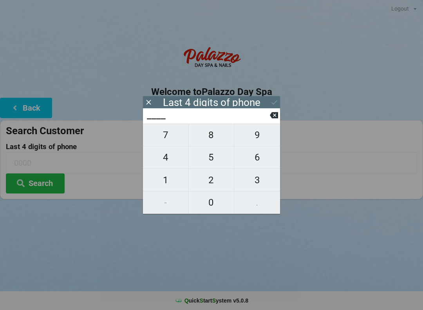
click at [165, 137] on span "7" at bounding box center [165, 135] width 45 height 16
type input "7___"
click at [256, 183] on span "3" at bounding box center [257, 180] width 46 height 16
type input "73__"
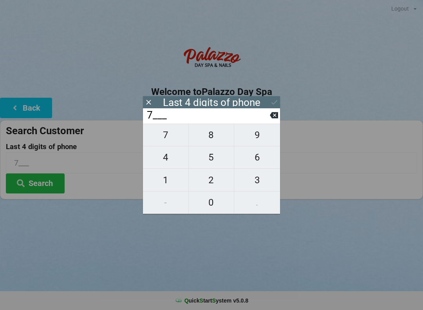
type input "73__"
click at [166, 139] on span "7" at bounding box center [165, 135] width 45 height 16
type input "737_"
click at [166, 137] on span "7" at bounding box center [165, 135] width 45 height 16
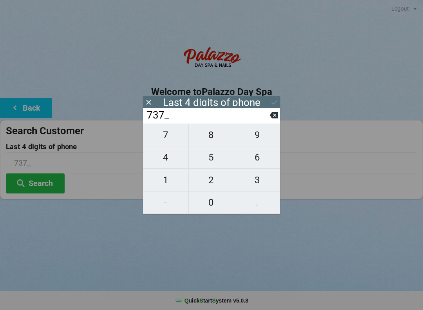
type input "7377"
click at [268, 121] on input "7377" at bounding box center [208, 115] width 124 height 13
click at [273, 101] on icon at bounding box center [274, 102] width 8 height 8
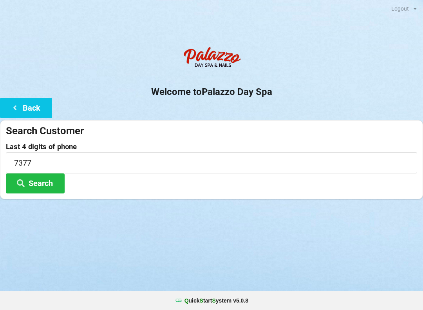
click at [47, 184] on button "Search" at bounding box center [35, 183] width 59 height 20
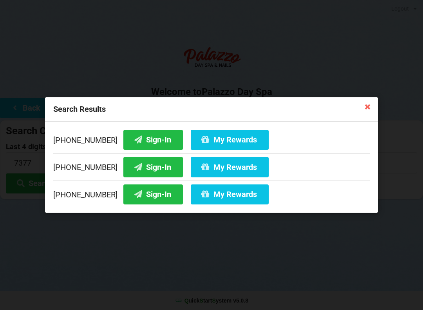
click at [141, 139] on button "Sign-In" at bounding box center [153, 140] width 60 height 20
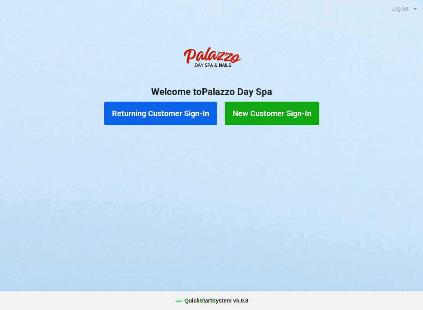
click at [121, 114] on button "Returning Customer Sign-In" at bounding box center [160, 113] width 113 height 24
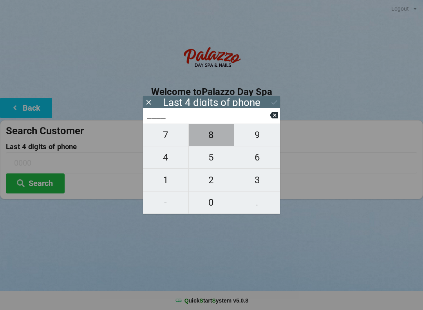
click at [215, 131] on span "8" at bounding box center [211, 135] width 45 height 16
type input "8___"
click at [213, 143] on span "8" at bounding box center [211, 135] width 45 height 16
type input "88__"
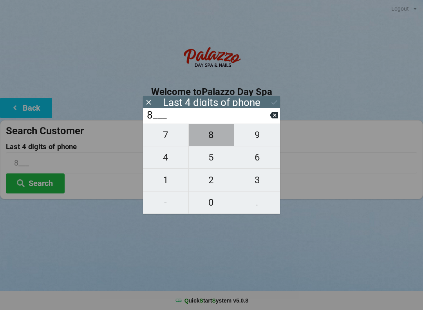
type input "88__"
click at [212, 142] on span "8" at bounding box center [211, 135] width 45 height 16
type input "888_"
click at [259, 165] on span "6" at bounding box center [257, 157] width 46 height 16
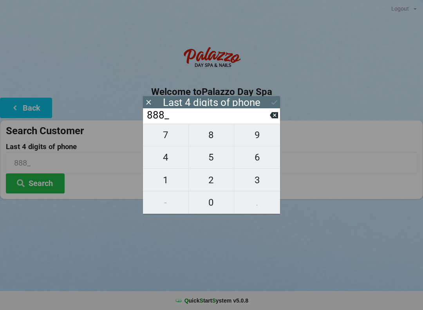
type input "8886"
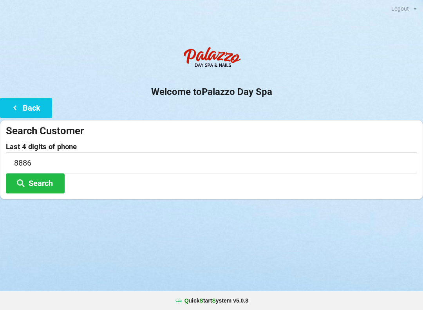
click at [22, 179] on icon at bounding box center [20, 182] width 9 height 7
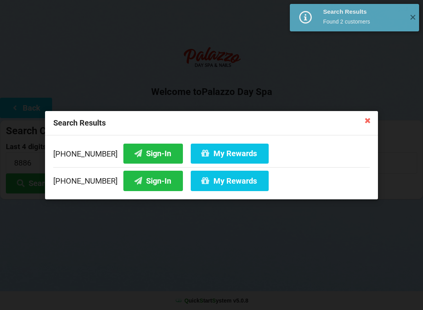
click at [134, 155] on button "Sign-In" at bounding box center [153, 153] width 60 height 20
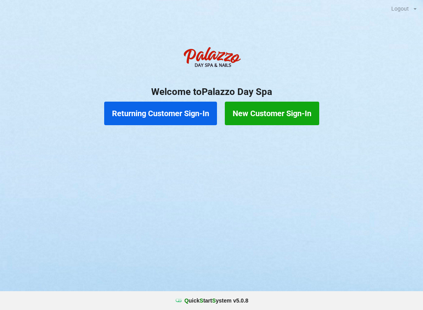
click at [176, 107] on button "Returning Customer Sign-In" at bounding box center [160, 113] width 113 height 24
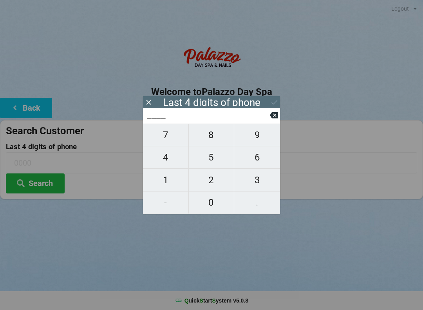
click at [170, 161] on span "4" at bounding box center [165, 157] width 45 height 16
type input "4___"
click at [212, 211] on button "0" at bounding box center [212, 202] width 46 height 22
type input "40__"
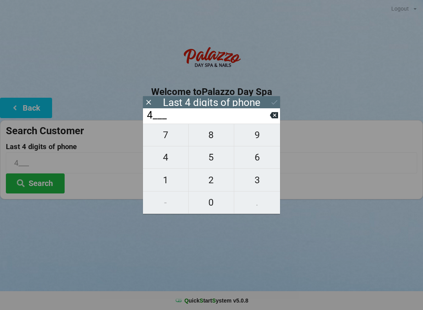
type input "40__"
click at [214, 135] on span "8" at bounding box center [211, 135] width 45 height 16
type input "408_"
click at [215, 208] on span "0" at bounding box center [211, 202] width 45 height 16
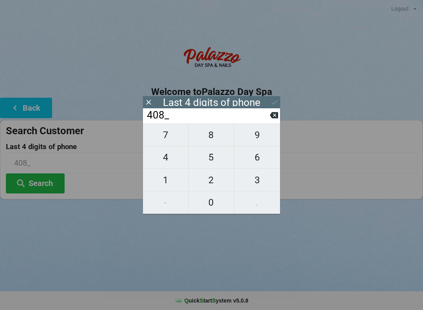
type input "4080"
click at [275, 101] on icon at bounding box center [274, 102] width 8 height 8
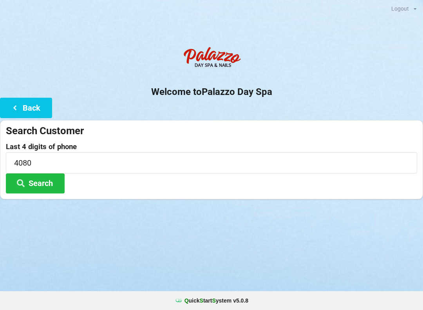
click at [48, 179] on button "Search" at bounding box center [35, 183] width 59 height 20
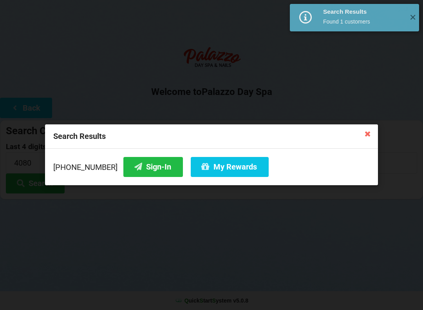
click at [135, 168] on button "Sign-In" at bounding box center [153, 167] width 60 height 20
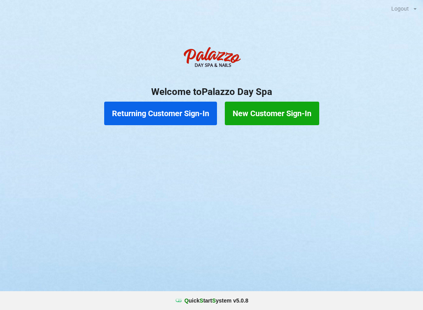
click at [180, 114] on button "Returning Customer Sign-In" at bounding box center [160, 113] width 113 height 24
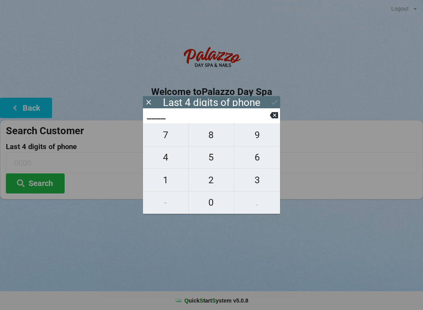
click at [264, 156] on span "6" at bounding box center [257, 157] width 46 height 16
type input "6___"
click at [170, 160] on span "4" at bounding box center [165, 157] width 45 height 16
type input "64__"
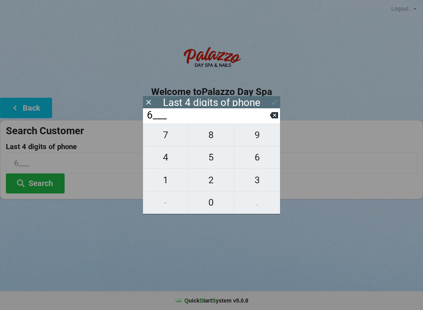
type input "64__"
click at [169, 165] on span "4" at bounding box center [165, 157] width 45 height 16
type input "644_"
click at [214, 180] on span "2" at bounding box center [211, 180] width 45 height 16
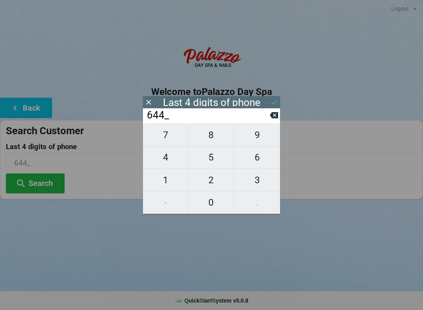
type input "6442"
click at [270, 102] on icon at bounding box center [274, 102] width 8 height 8
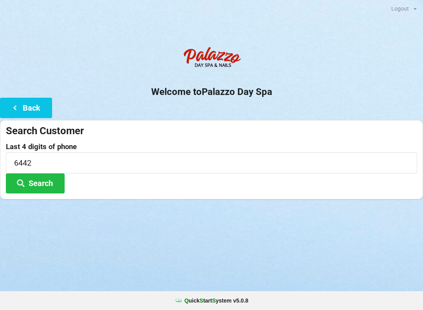
click at [50, 177] on button "Search" at bounding box center [35, 183] width 59 height 20
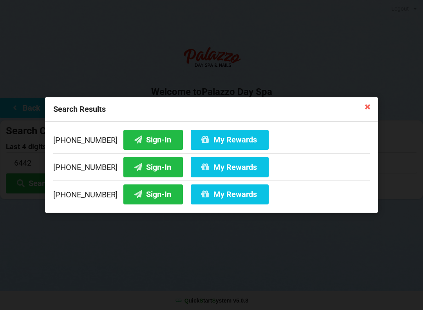
click at [154, 168] on button "Sign-In" at bounding box center [153, 167] width 60 height 20
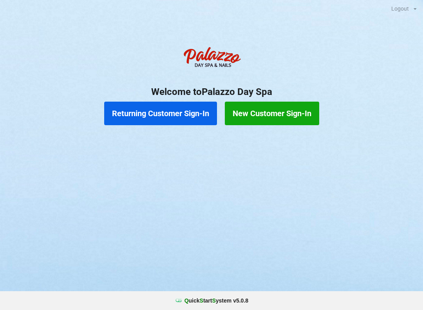
click at [130, 107] on button "Returning Customer Sign-In" at bounding box center [160, 113] width 113 height 24
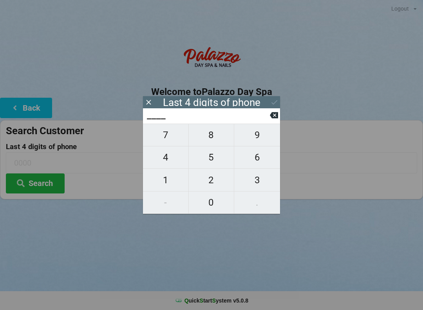
click at [217, 200] on span "0" at bounding box center [211, 202] width 45 height 16
type input "0___"
click at [212, 177] on span "2" at bounding box center [211, 180] width 45 height 16
type input "02__"
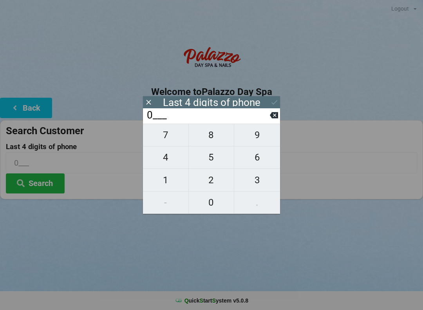
type input "02__"
click at [170, 136] on span "7" at bounding box center [165, 135] width 45 height 16
type input "027_"
click at [169, 139] on span "7" at bounding box center [165, 135] width 45 height 16
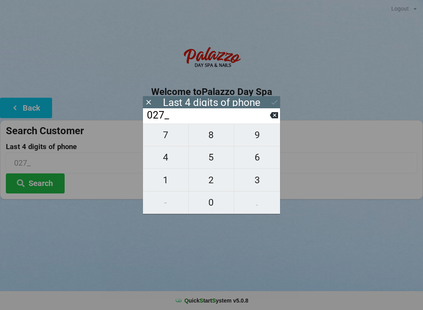
type input "0277"
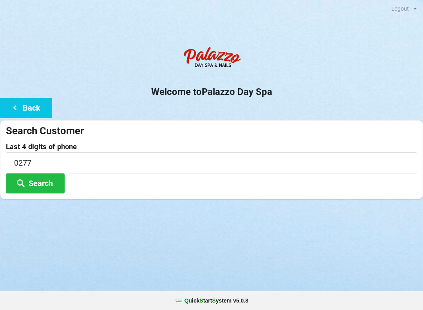
click at [281, 102] on div "Welcome to Palazzo Day Spa Back Search Customer Last 4 digits of phone 0277 Sea…" at bounding box center [211, 121] width 423 height 156
click at [34, 174] on button "Search" at bounding box center [35, 183] width 59 height 20
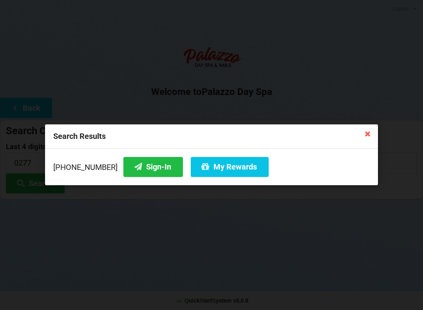
click at [201, 167] on icon at bounding box center [205, 166] width 9 height 7
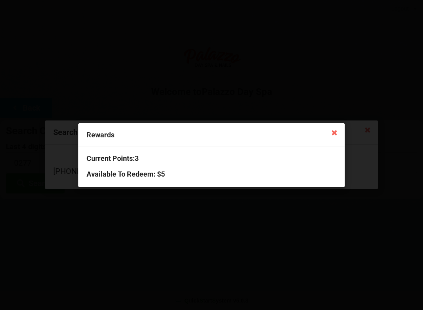
click at [338, 134] on icon at bounding box center [334, 132] width 13 height 13
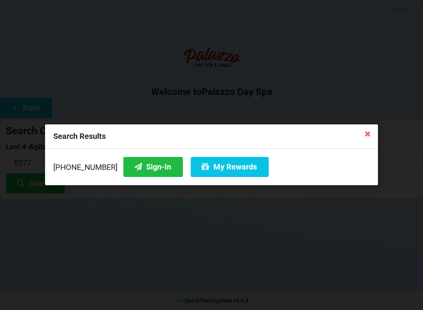
click at [131, 168] on button "Sign-In" at bounding box center [153, 167] width 60 height 20
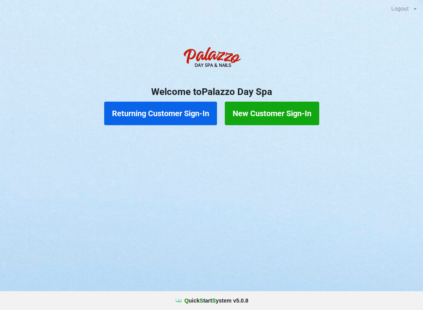
click at [146, 111] on button "Returning Customer Sign-In" at bounding box center [160, 113] width 113 height 24
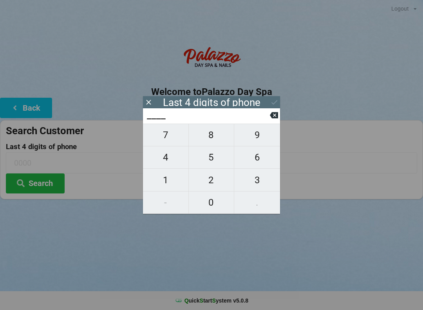
click at [159, 181] on span "1" at bounding box center [165, 180] width 45 height 16
type input "1___"
click at [255, 161] on span "6" at bounding box center [257, 157] width 46 height 16
type input "16__"
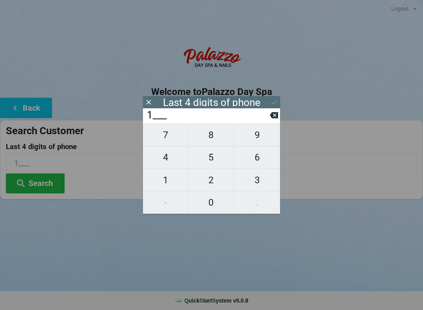
type input "16__"
click at [250, 138] on span "9" at bounding box center [257, 135] width 46 height 16
type input "169_"
click at [214, 182] on span "2" at bounding box center [211, 180] width 45 height 16
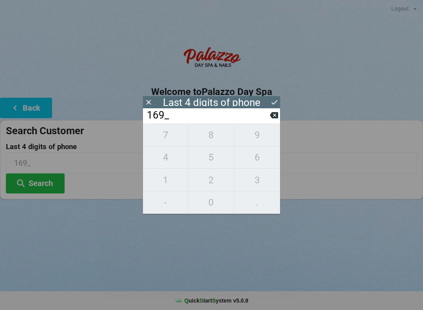
type input "1692"
click at [266, 101] on div "Last 4 digits of phone" at bounding box center [211, 102] width 137 height 12
click at [271, 104] on icon at bounding box center [274, 102] width 8 height 8
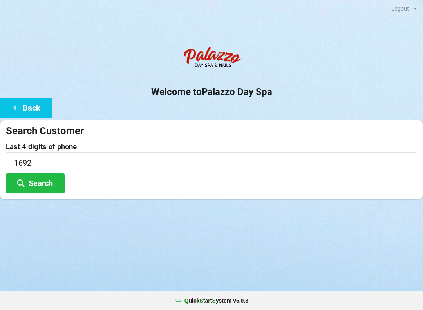
click at [36, 191] on button "Search" at bounding box center [35, 183] width 59 height 20
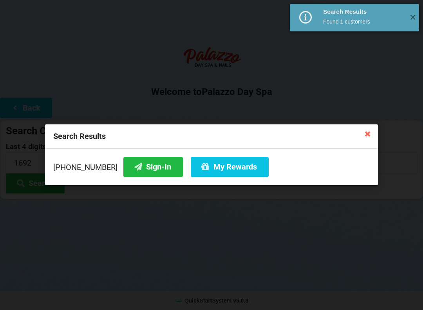
click at [133, 163] on button "Sign-In" at bounding box center [153, 167] width 60 height 20
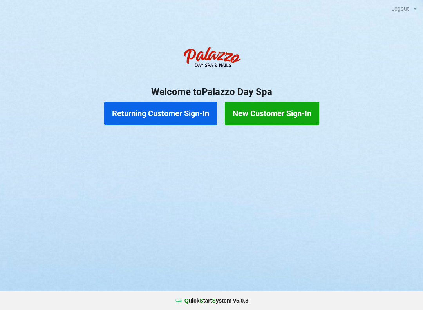
click at [297, 118] on button "New Customer Sign-In" at bounding box center [272, 113] width 94 height 24
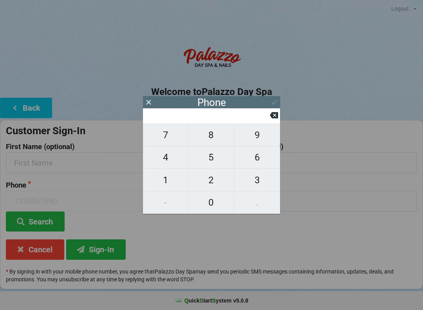
click at [164, 182] on span "1" at bounding box center [165, 180] width 45 height 16
type input "1"
click at [273, 118] on icon at bounding box center [274, 115] width 8 height 6
click at [176, 136] on span "7" at bounding box center [165, 135] width 45 height 16
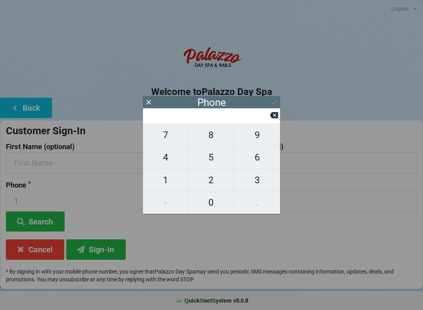
type input "7"
click at [212, 143] on span "8" at bounding box center [211, 135] width 45 height 16
type input "78"
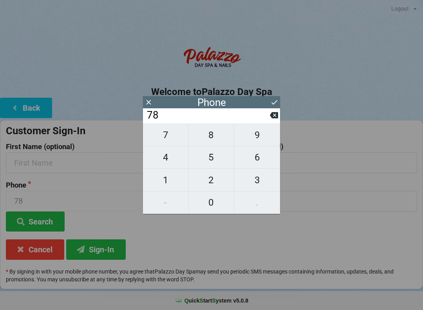
click at [251, 157] on span "6" at bounding box center [257, 157] width 46 height 16
type input "786"
click at [258, 162] on span "6" at bounding box center [257, 157] width 46 height 16
type input "7866"
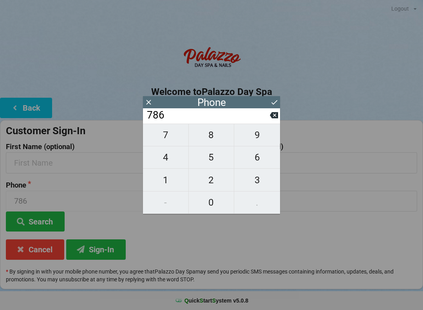
type input "7866"
click at [215, 205] on span "0" at bounding box center [211, 202] width 45 height 16
type input "78660"
click at [217, 205] on span "0" at bounding box center [211, 202] width 45 height 16
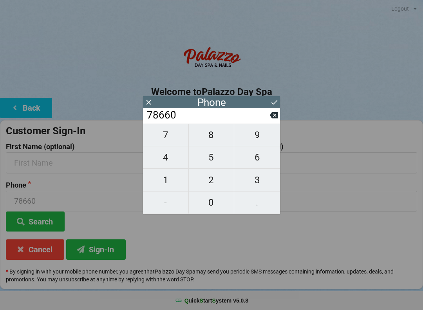
type input "786600"
click at [214, 165] on span "5" at bounding box center [211, 157] width 45 height 16
type input "7866005"
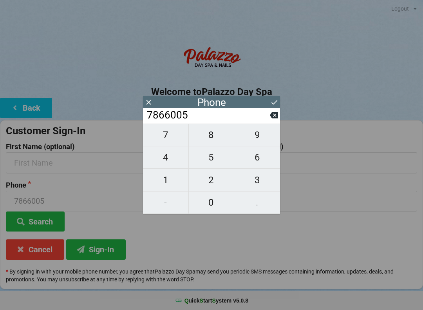
click at [261, 136] on span "9" at bounding box center [257, 135] width 46 height 16
type input "78660059"
click at [175, 139] on span "7" at bounding box center [165, 135] width 45 height 16
type input "786600597"
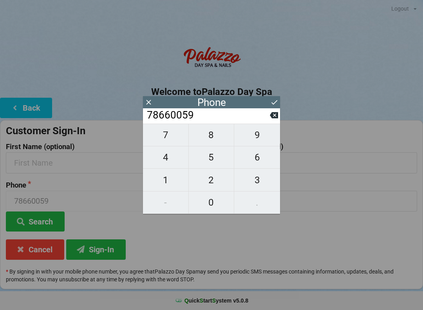
type input "786600597"
click at [177, 186] on span "1" at bounding box center [165, 180] width 45 height 16
type input "7866005971"
click at [272, 100] on icon at bounding box center [274, 102] width 8 height 8
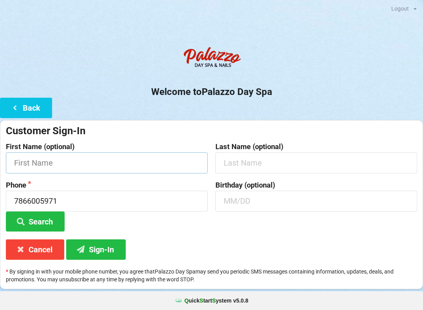
click at [159, 158] on input "text" at bounding box center [107, 162] width 202 height 21
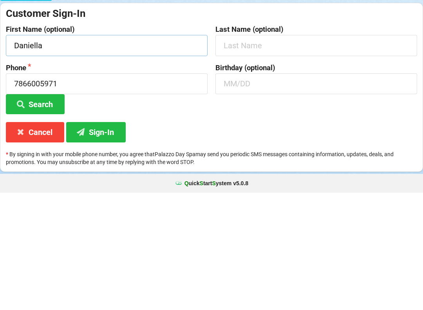
type input "Daniella"
click at [246, 190] on input "text" at bounding box center [316, 200] width 202 height 21
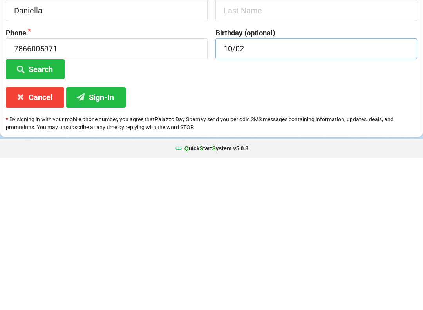
type input "10/02"
click at [117, 239] on button "Sign-In" at bounding box center [96, 249] width 60 height 20
